Goal: Communication & Community: Answer question/provide support

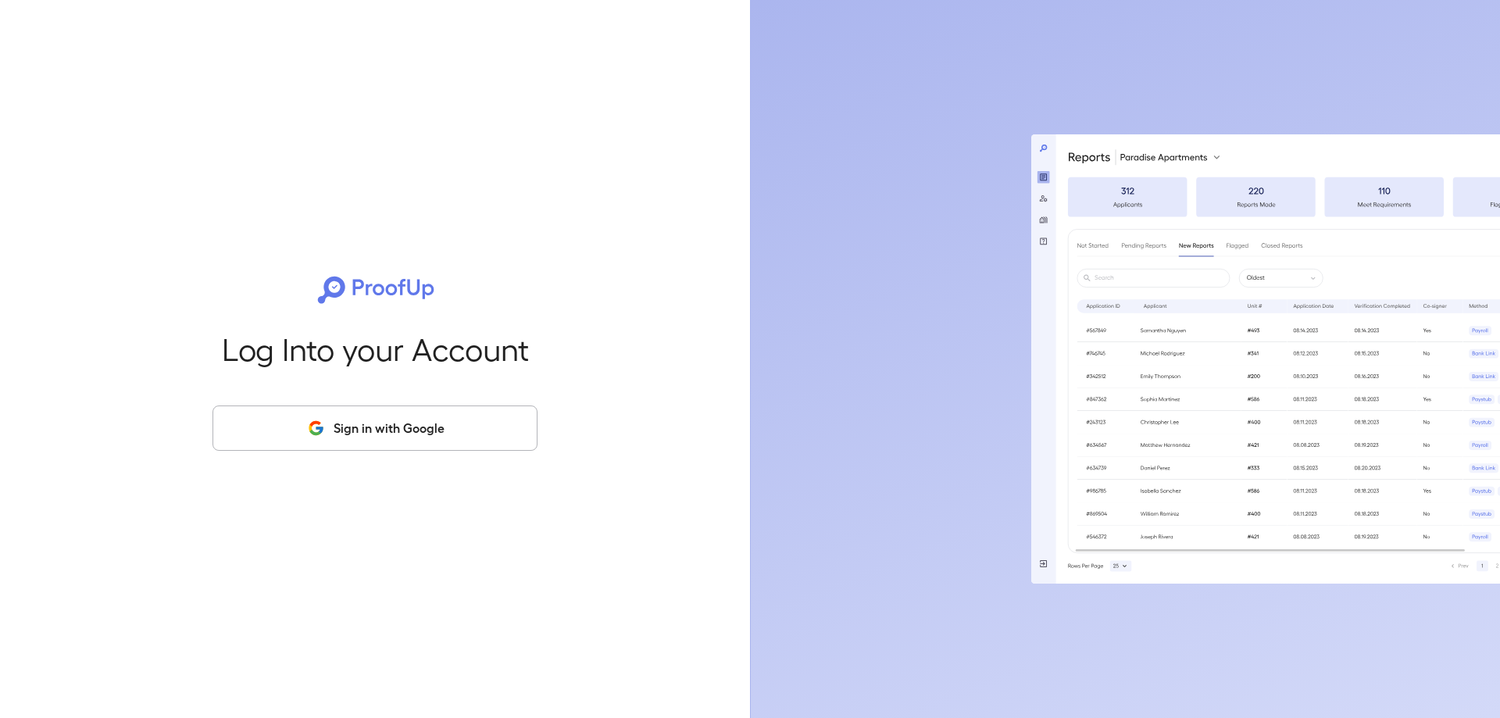
click at [445, 421] on button "Sign in with Google" at bounding box center [374, 427] width 325 height 45
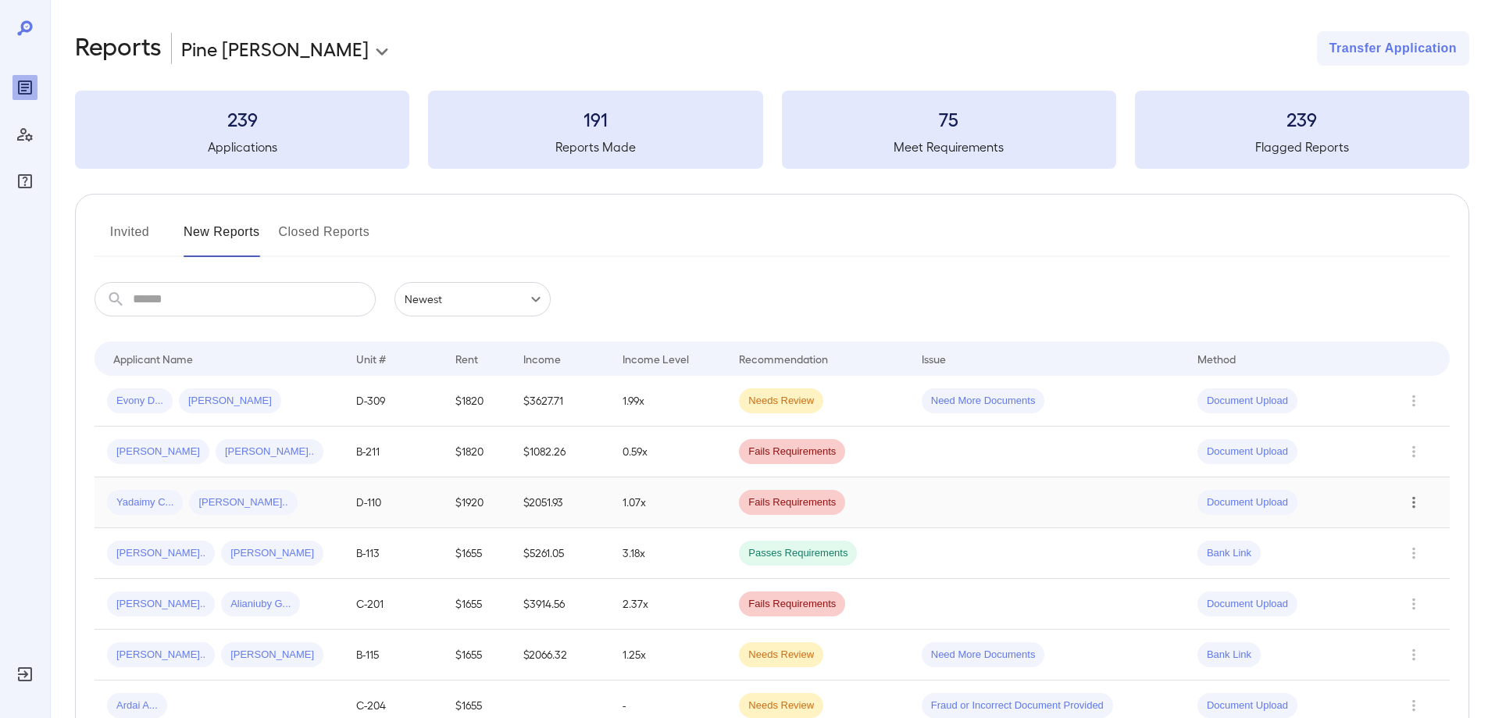
click at [1414, 503] on icon "Row Actions" at bounding box center [1413, 503] width 3 height 12
click at [921, 514] on div at bounding box center [744, 359] width 1488 height 718
click at [143, 502] on span "Yadaimy C..." at bounding box center [145, 502] width 76 height 15
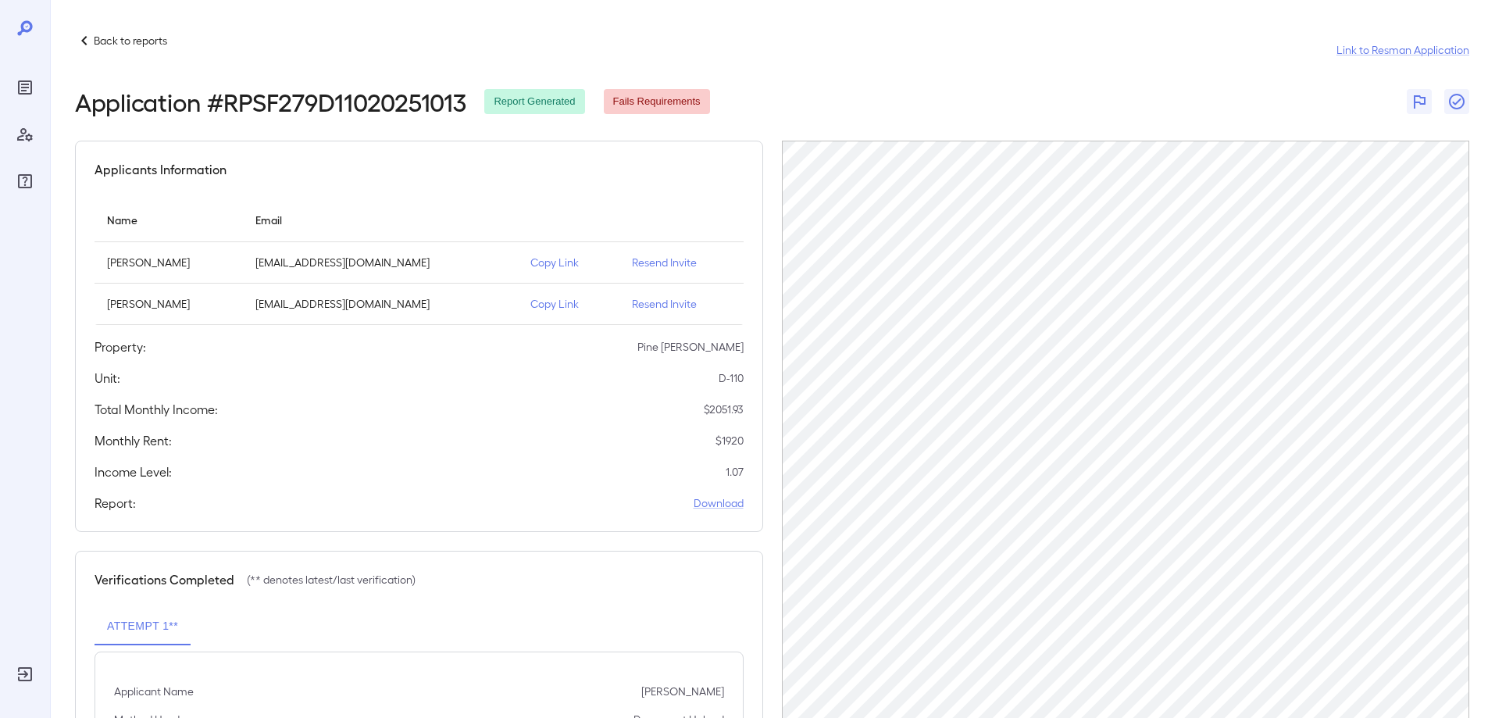
click at [562, 261] on p "Copy Link" at bounding box center [568, 263] width 77 height 16
click at [666, 262] on p "Resend Invite" at bounding box center [681, 263] width 99 height 16
click at [661, 303] on p "Resend Invite" at bounding box center [681, 304] width 99 height 16
click at [679, 263] on p "Resend Invite" at bounding box center [681, 263] width 99 height 16
click at [660, 305] on p "Resend Invite" at bounding box center [681, 304] width 99 height 16
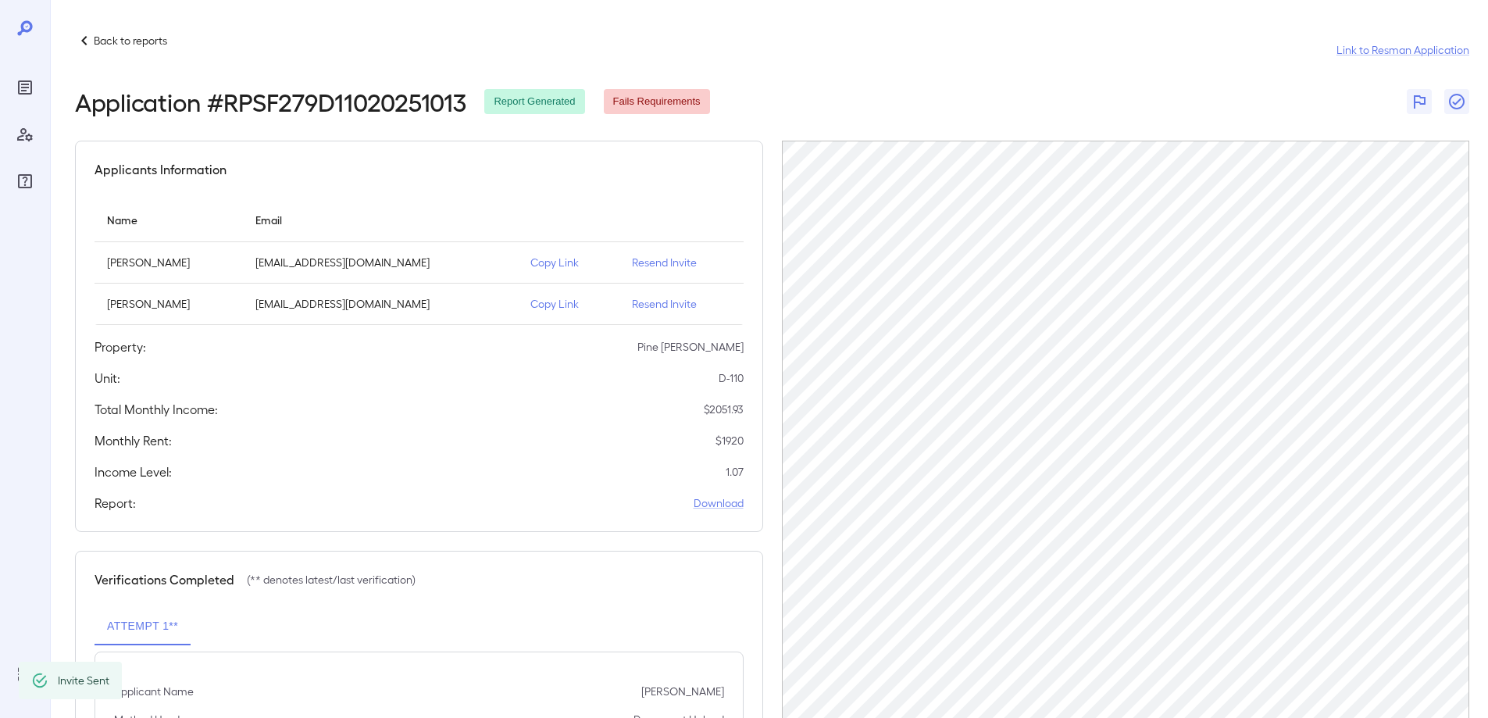
click at [875, 48] on div "Back to reports Link to Resman Application" at bounding box center [772, 49] width 1394 height 37
